Goal: Go to known website: Access a specific website the user already knows

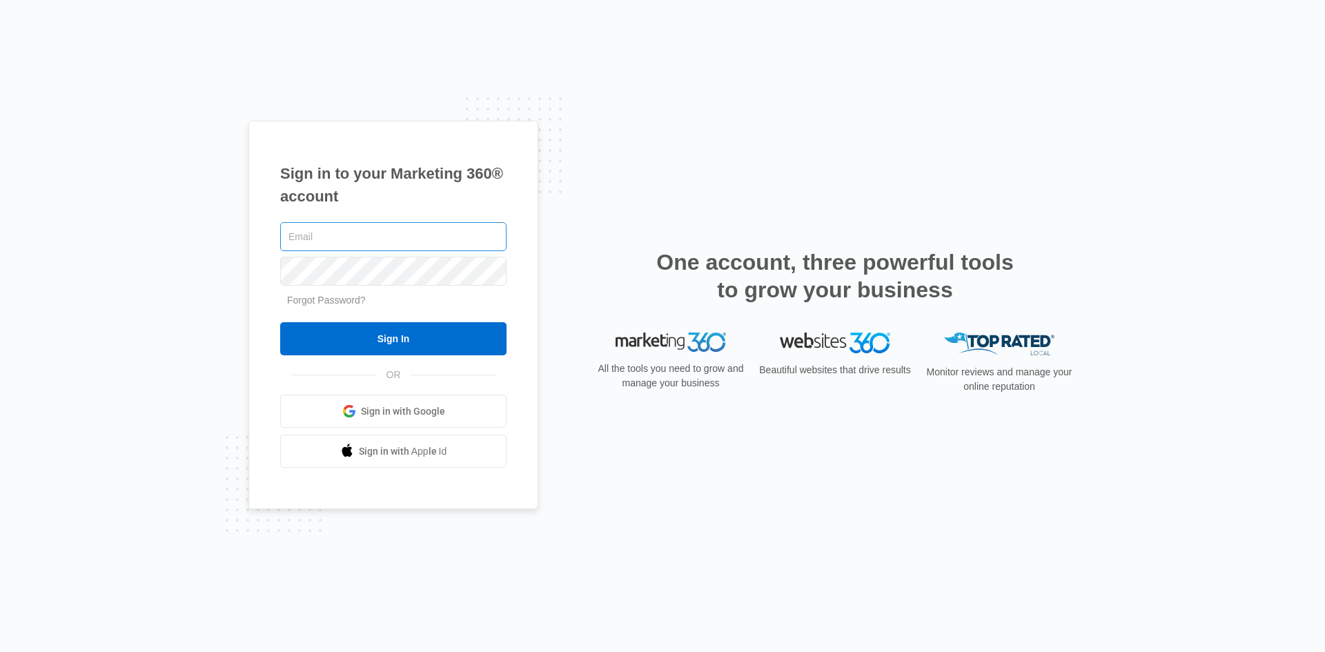
click at [387, 231] on input "text" at bounding box center [393, 236] width 226 height 29
type input "[EMAIL_ADDRESS][DOMAIN_NAME]"
click at [280, 322] on input "Sign In" at bounding box center [393, 338] width 226 height 33
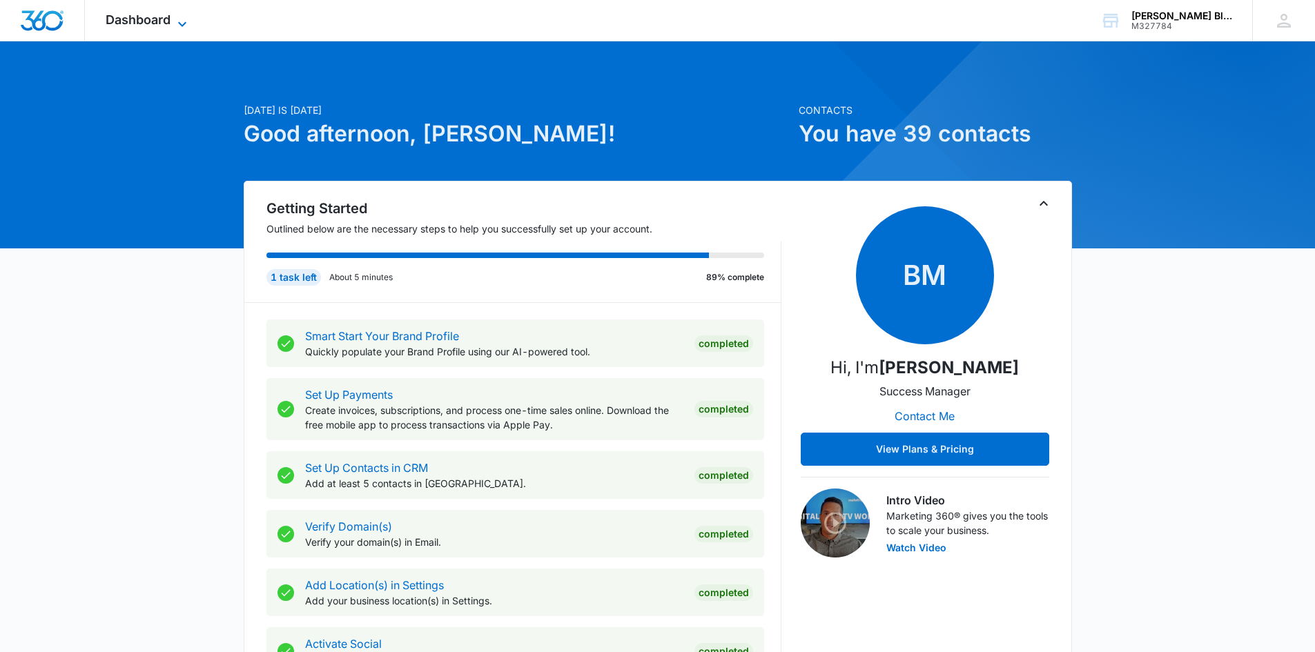
click at [150, 19] on span "Dashboard" at bounding box center [138, 19] width 65 height 14
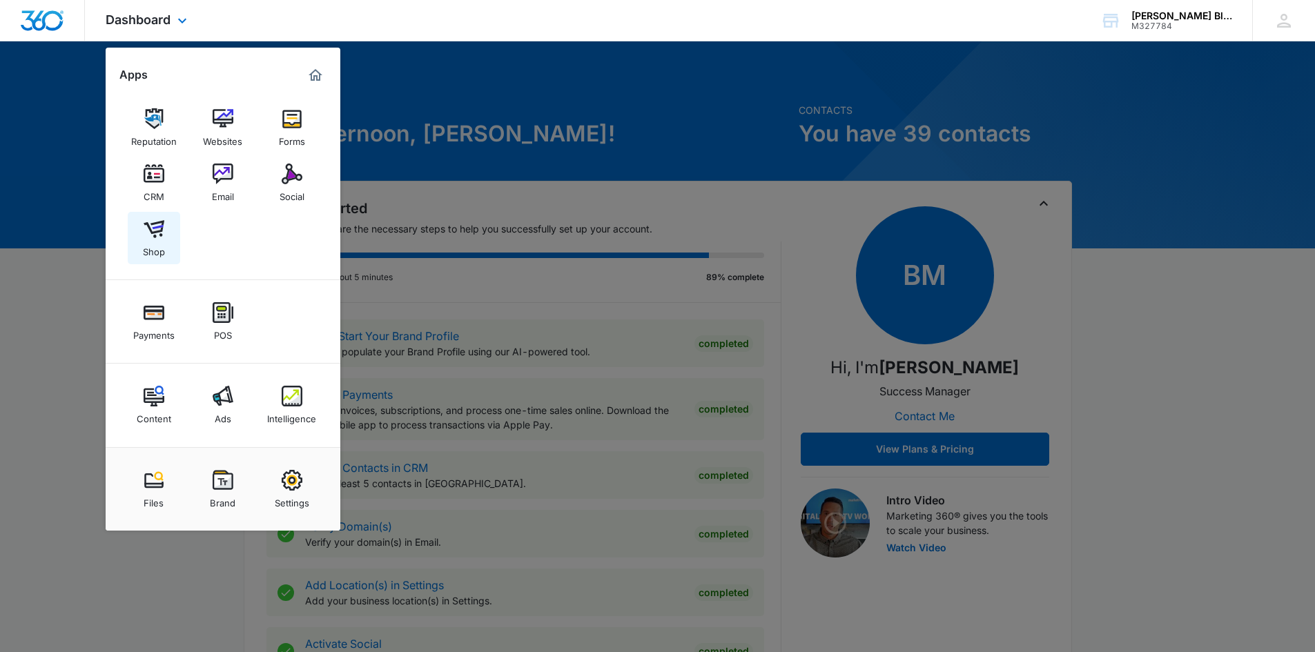
click at [159, 228] on img at bounding box center [154, 229] width 21 height 21
